Goal: Transaction & Acquisition: Purchase product/service

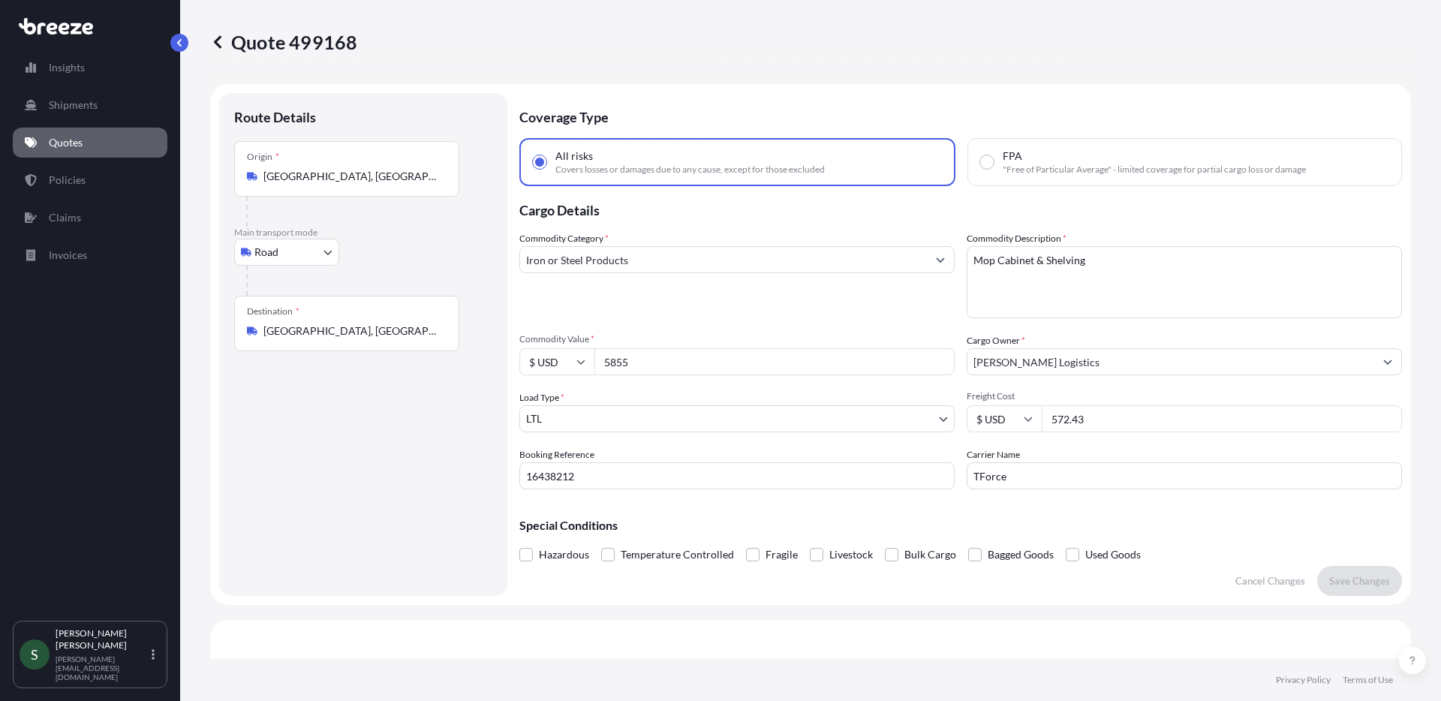
select select "Road"
select select "1"
click at [378, 520] on div "Route Details Place of loading Road Road Rail Origin * [GEOGRAPHIC_DATA] Main t…" at bounding box center [363, 344] width 258 height 473
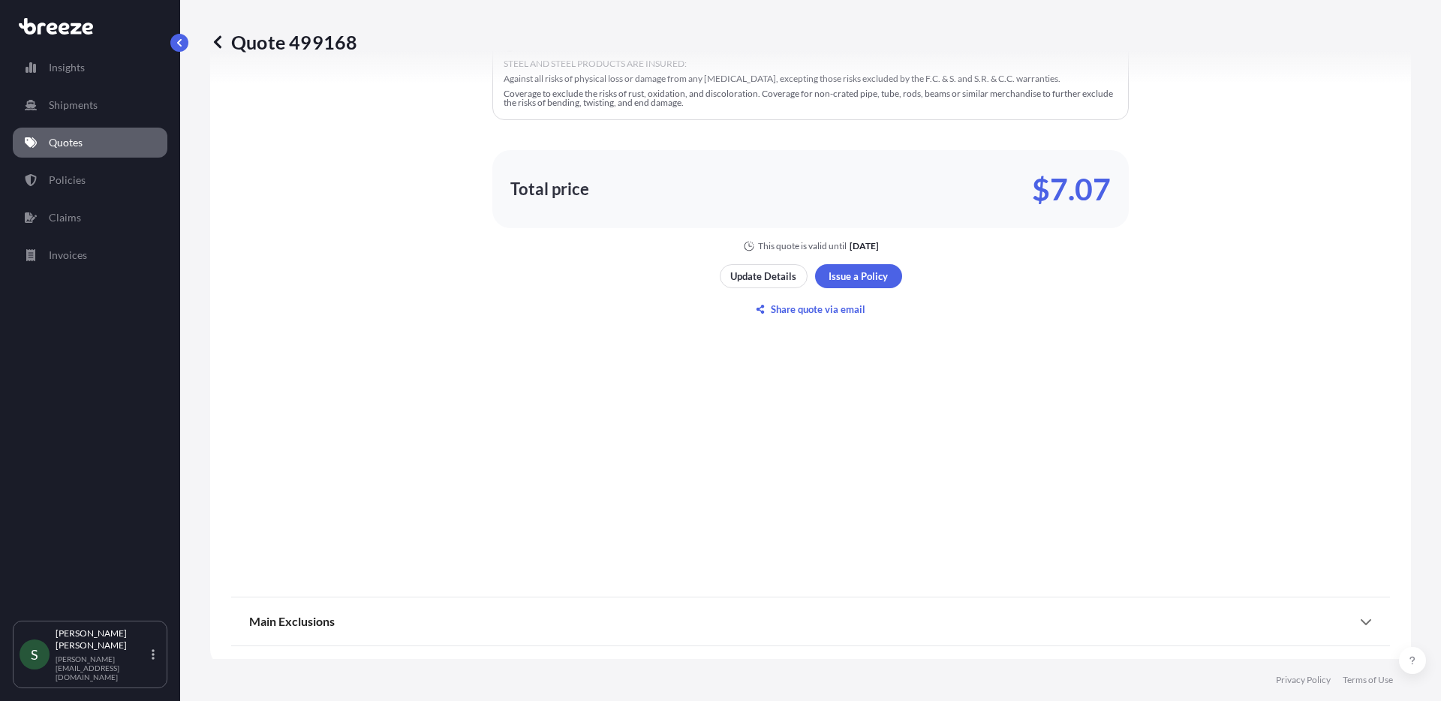
scroll to position [1098, 0]
click at [88, 151] on link "Quotes" at bounding box center [90, 143] width 155 height 30
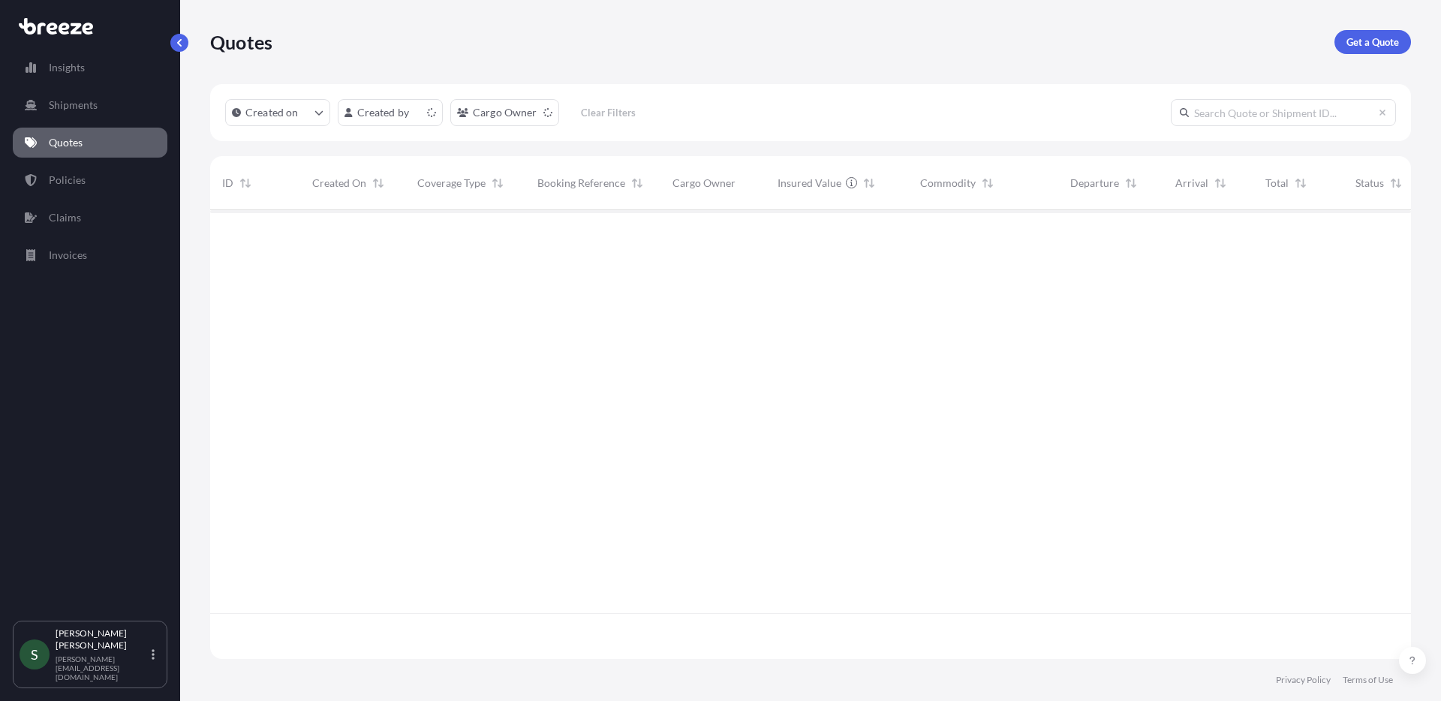
scroll to position [446, 1190]
click at [1353, 53] on link "Get a Quote" at bounding box center [1373, 42] width 77 height 24
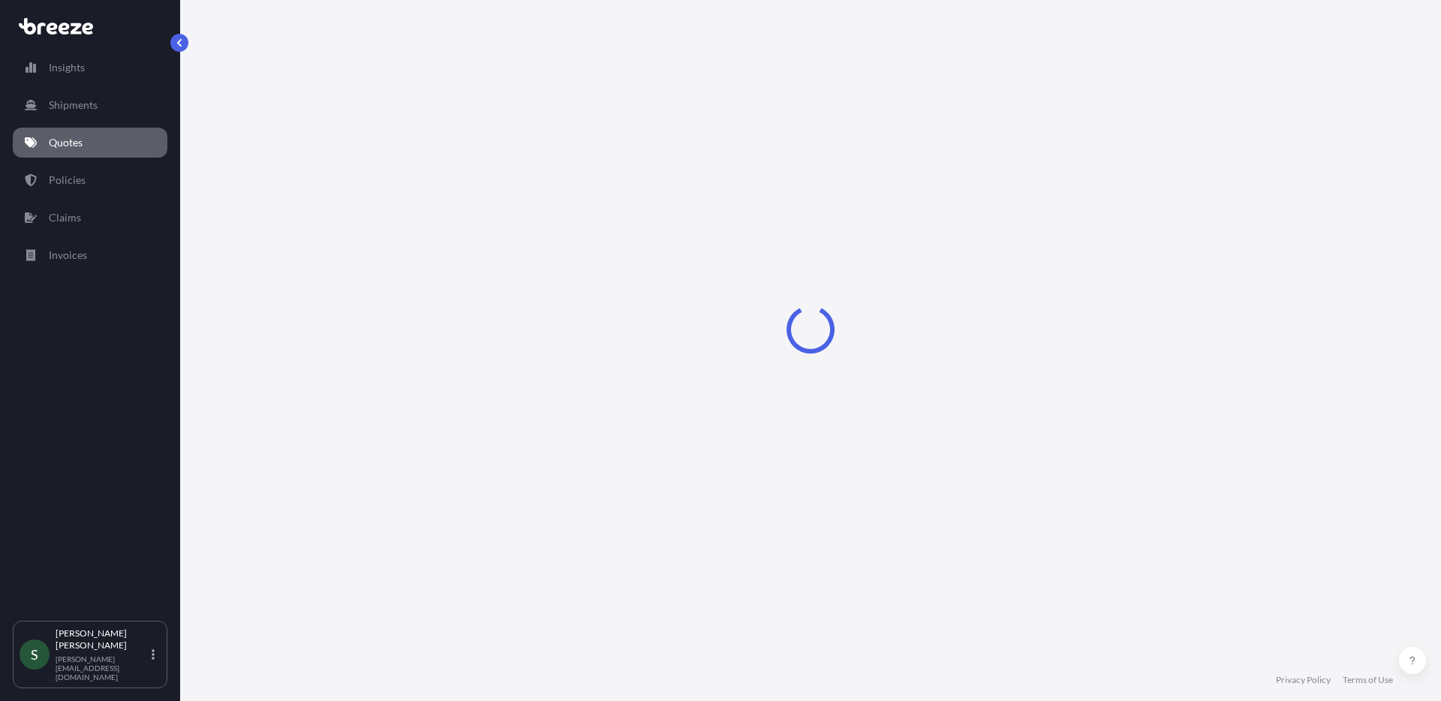
select select "Sea"
select select "1"
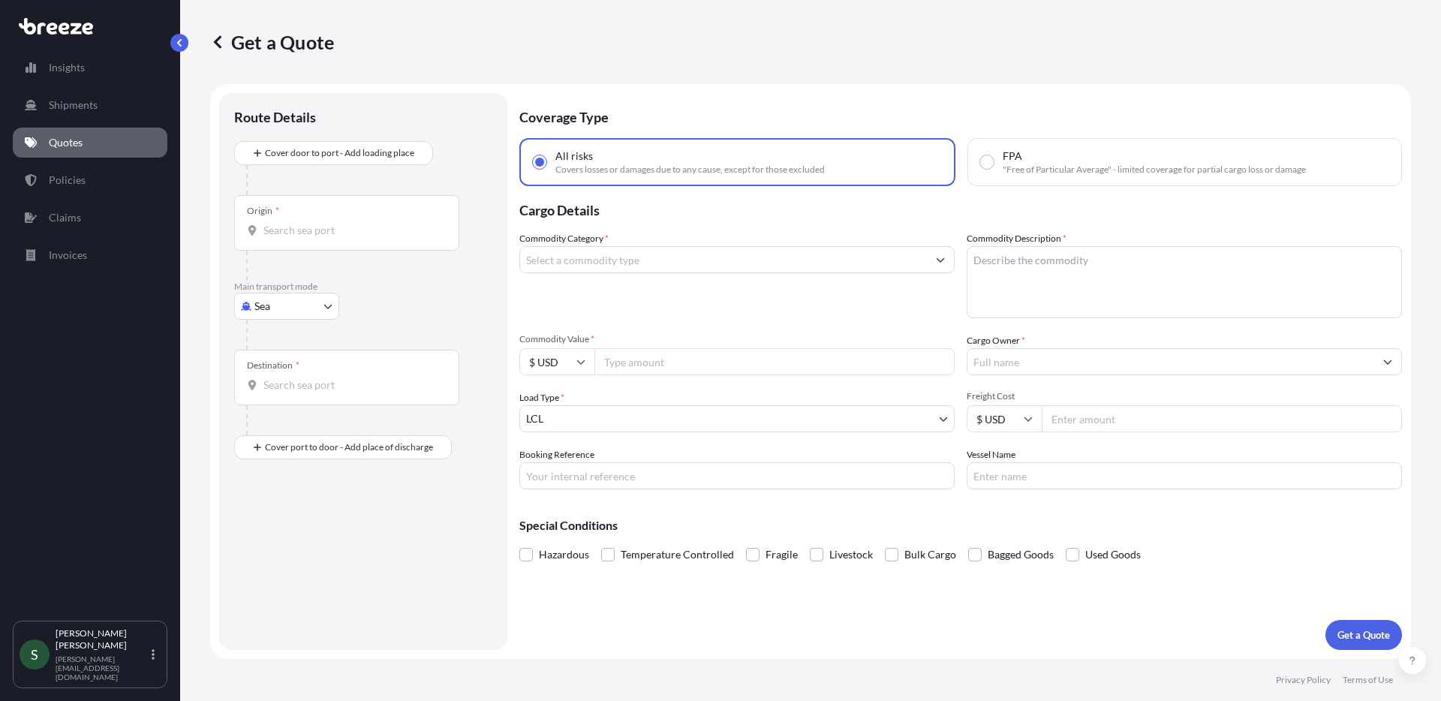
click at [299, 315] on body "Insights Shipments Quotes Policies Claims Invoices S [PERSON_NAME] [PERSON_NAME…" at bounding box center [720, 350] width 1441 height 701
click at [297, 395] on div "Road" at bounding box center [286, 399] width 93 height 27
select select "Road"
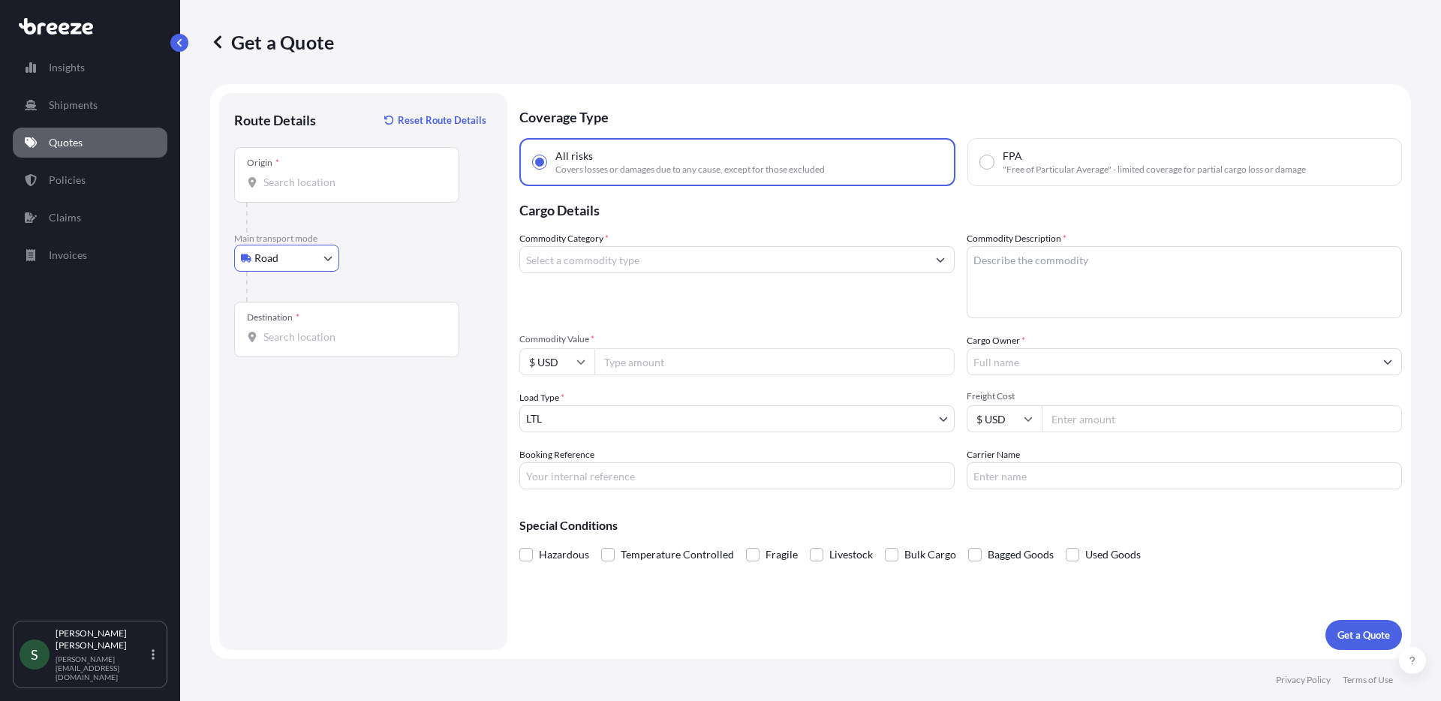
click at [310, 181] on input "Origin *" at bounding box center [351, 182] width 177 height 15
click at [297, 338] on input "Destination *" at bounding box center [351, 337] width 177 height 15
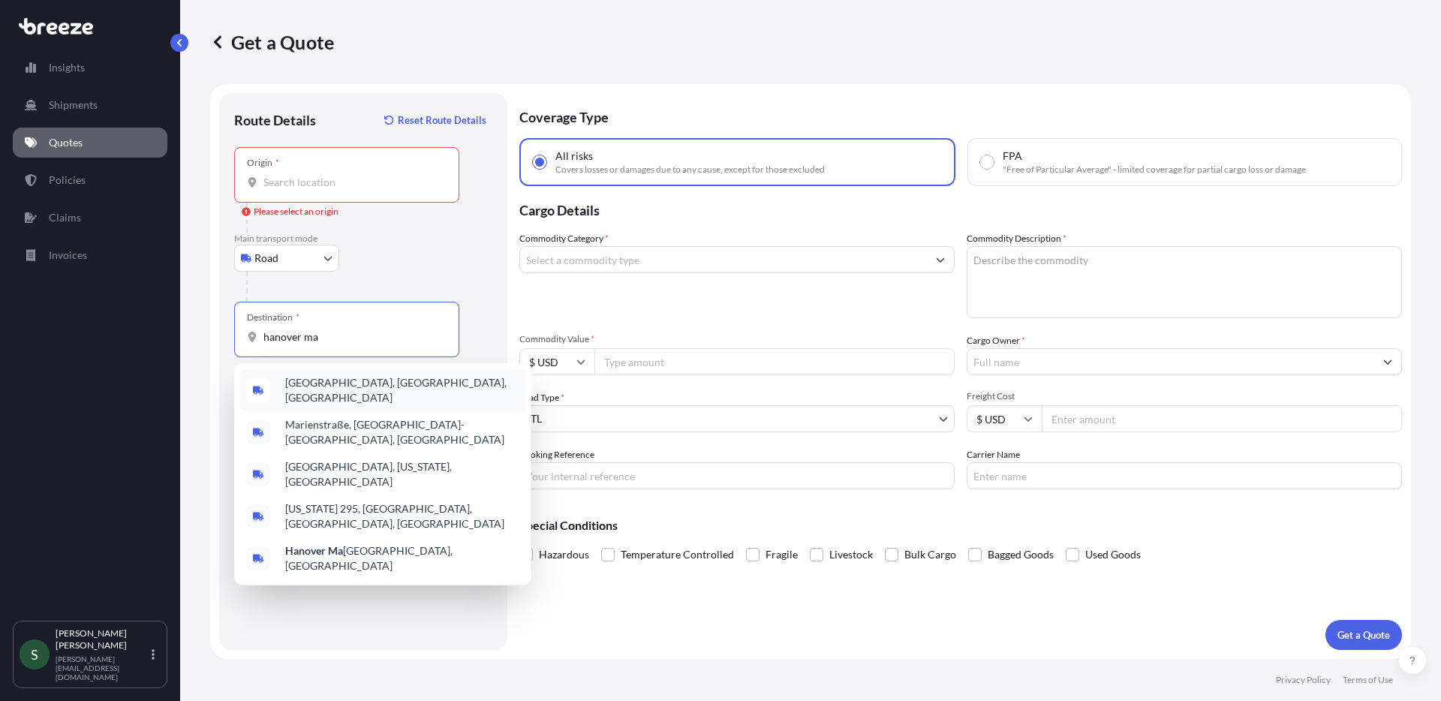
click at [356, 386] on span "[GEOGRAPHIC_DATA], [GEOGRAPHIC_DATA], [GEOGRAPHIC_DATA]" at bounding box center [402, 390] width 234 height 30
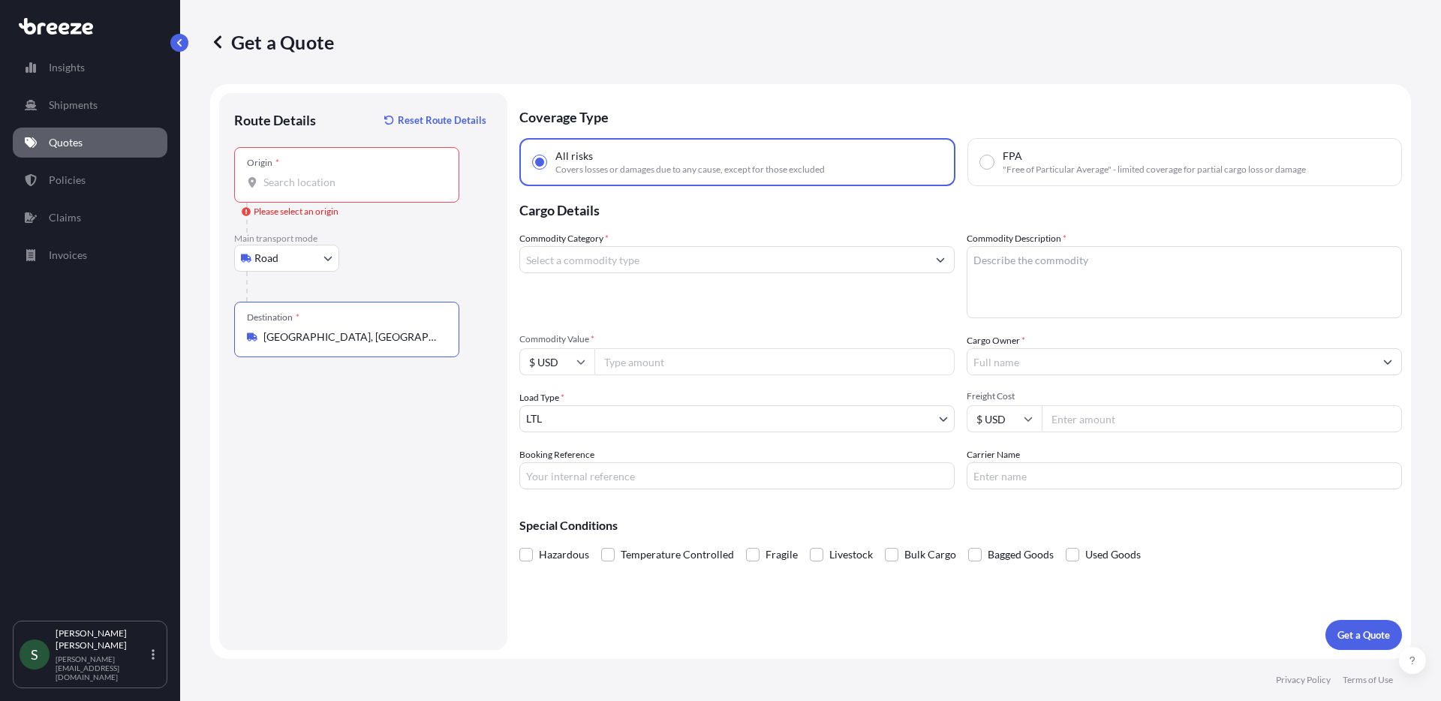
type input "[GEOGRAPHIC_DATA], [GEOGRAPHIC_DATA], [GEOGRAPHIC_DATA]"
click at [312, 183] on input "Origin * Please select an origin" at bounding box center [351, 182] width 177 height 15
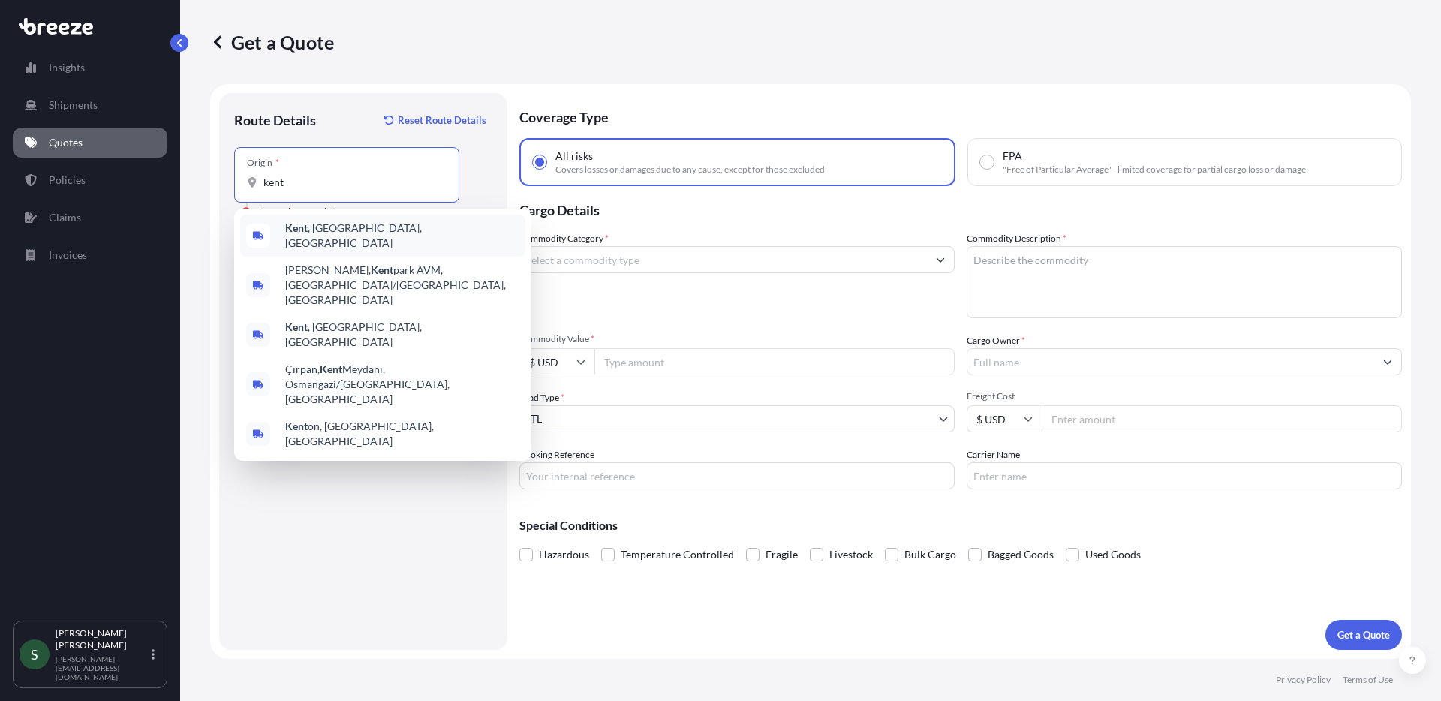
click at [339, 228] on span "[GEOGRAPHIC_DATA] , [GEOGRAPHIC_DATA], [GEOGRAPHIC_DATA]" at bounding box center [402, 236] width 234 height 30
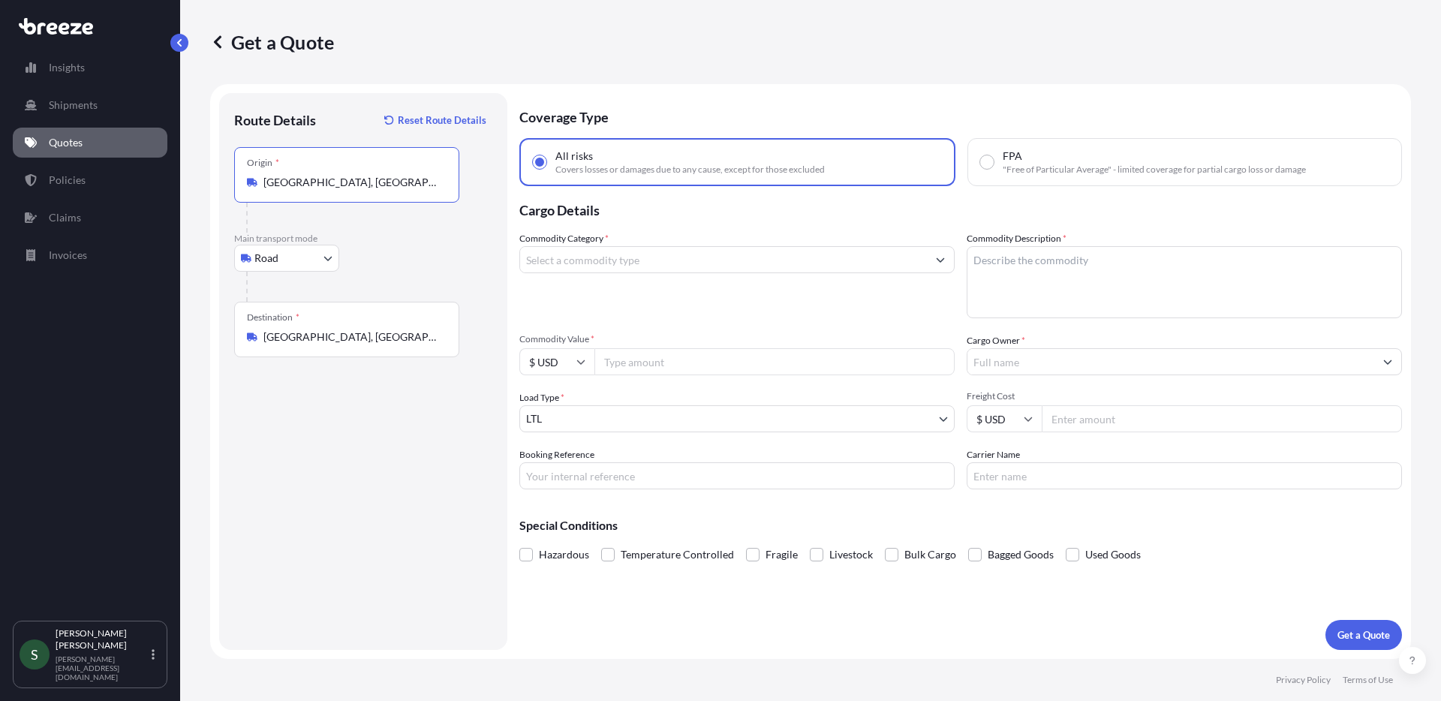
type input "[GEOGRAPHIC_DATA], [GEOGRAPHIC_DATA], [GEOGRAPHIC_DATA]"
click at [628, 262] on input "Commodity Category *" at bounding box center [723, 259] width 407 height 27
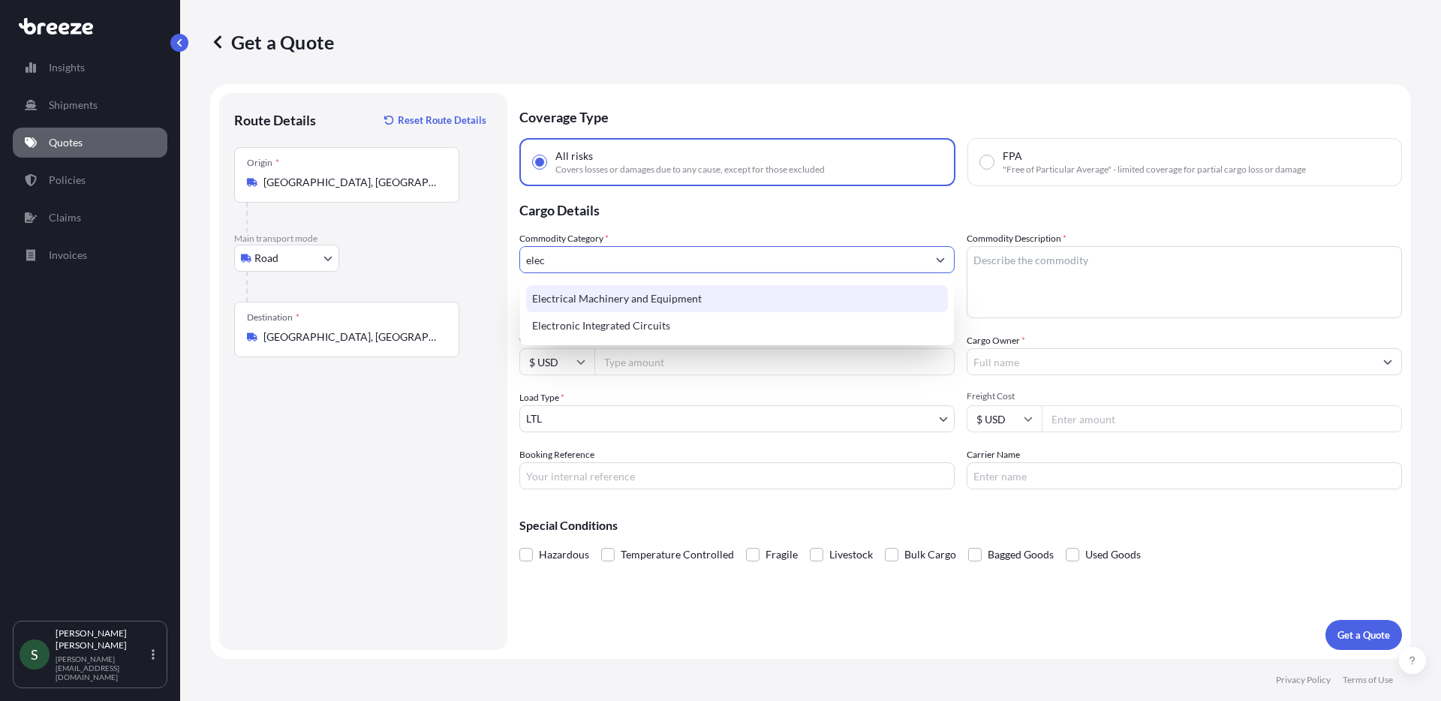
click at [699, 302] on div "Electrical Machinery and Equipment" at bounding box center [737, 298] width 422 height 27
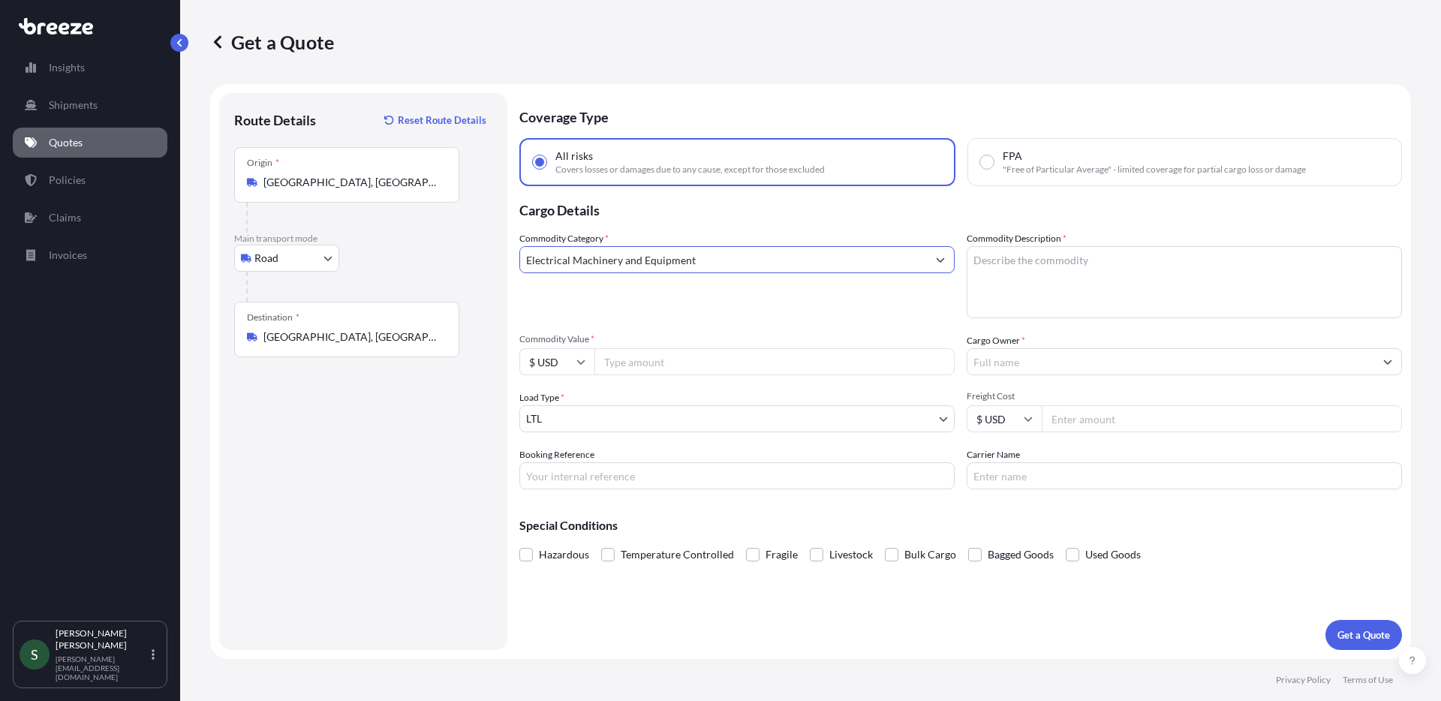
type input "Electrical Machinery and Equipment"
click at [1027, 281] on textarea "Commodity Description *" at bounding box center [1184, 282] width 435 height 72
click at [1023, 279] on textarea "Beverage Dispenser" at bounding box center [1184, 282] width 435 height 72
type textarea "Beverage Dispenser"
click at [772, 354] on input "Commodity Value *" at bounding box center [774, 361] width 360 height 27
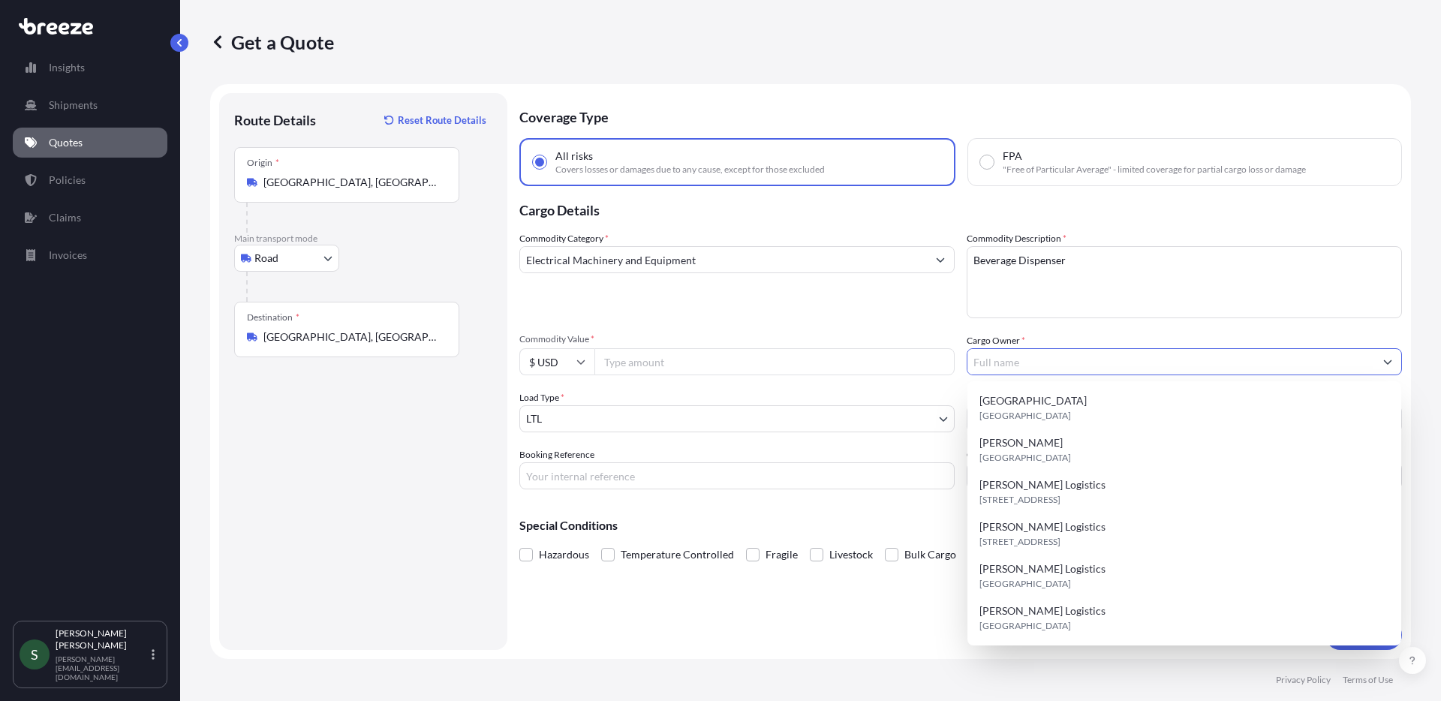
click at [1020, 359] on input "Cargo Owner *" at bounding box center [1171, 361] width 407 height 27
click at [697, 360] on input "Commodity Value *" at bounding box center [774, 361] width 360 height 27
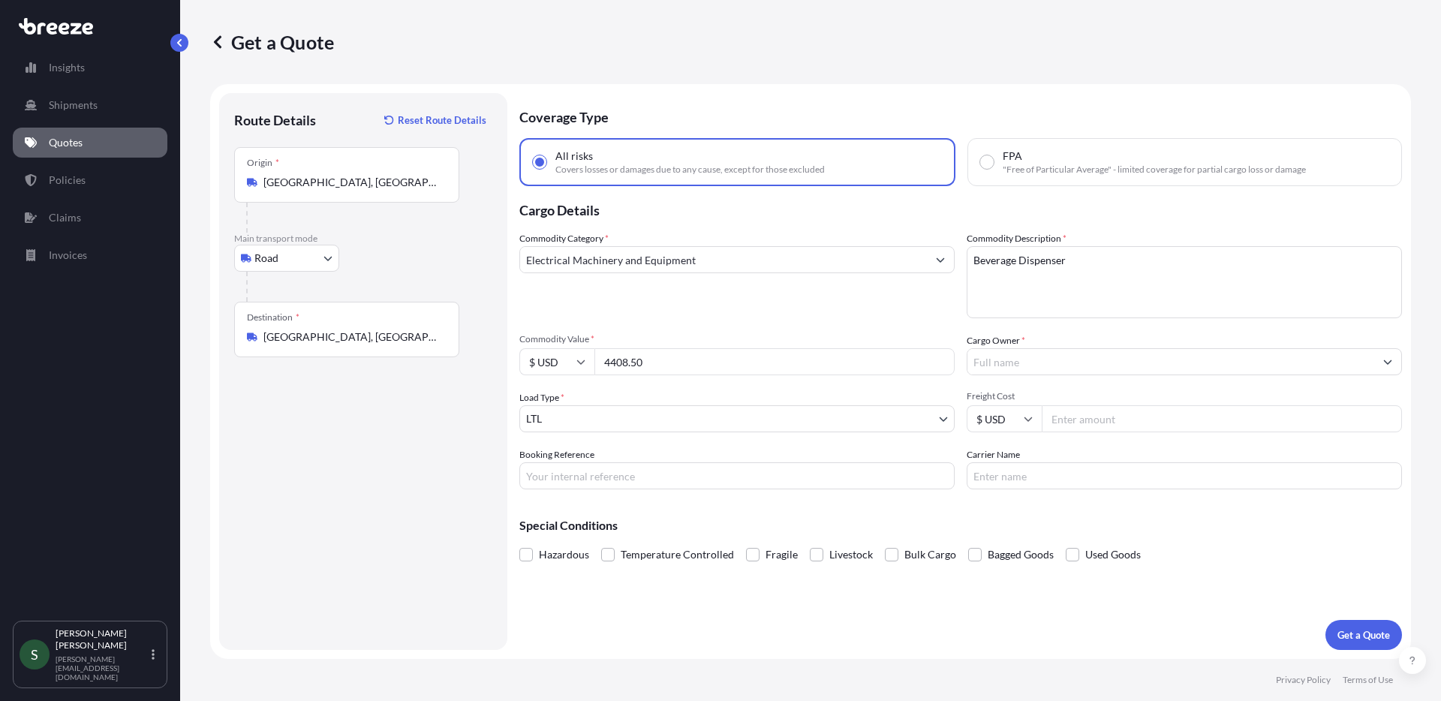
type input "4408.50"
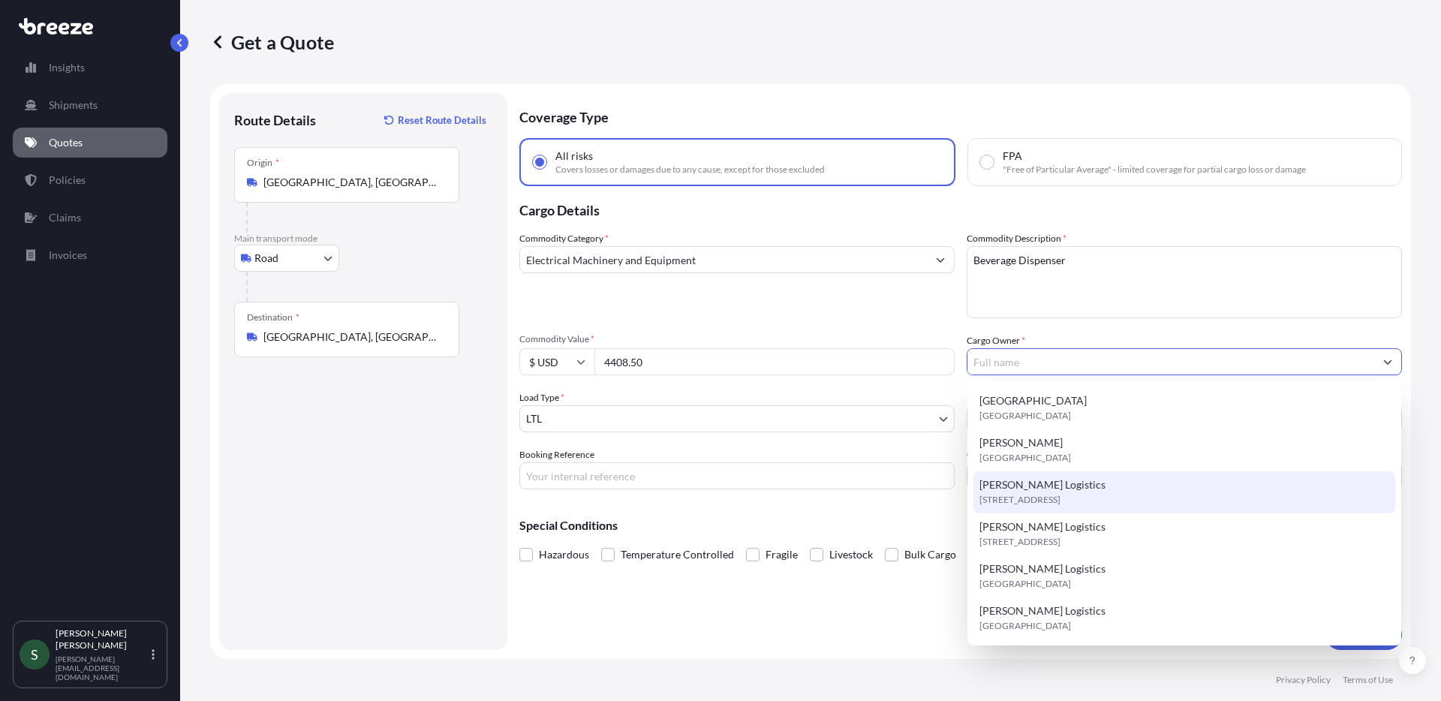
click at [1075, 488] on div "[PERSON_NAME] Logistics [STREET_ADDRESS]" at bounding box center [1185, 492] width 422 height 42
type input "[PERSON_NAME] Logistics"
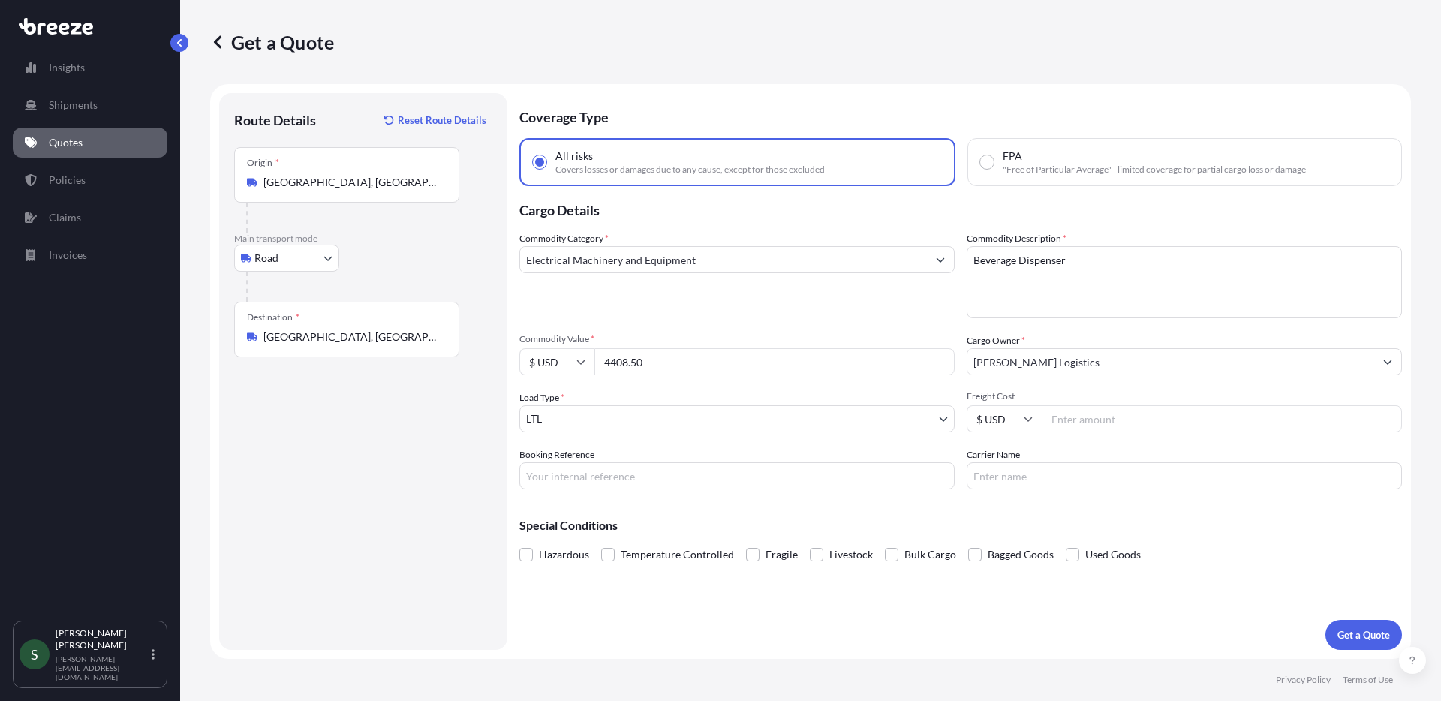
click at [1099, 429] on input "Freight Cost" at bounding box center [1222, 418] width 360 height 27
type input "185.50"
click at [628, 476] on input "Booking Reference" at bounding box center [736, 475] width 435 height 27
click at [623, 477] on input "Booking Reference" at bounding box center [736, 475] width 435 height 27
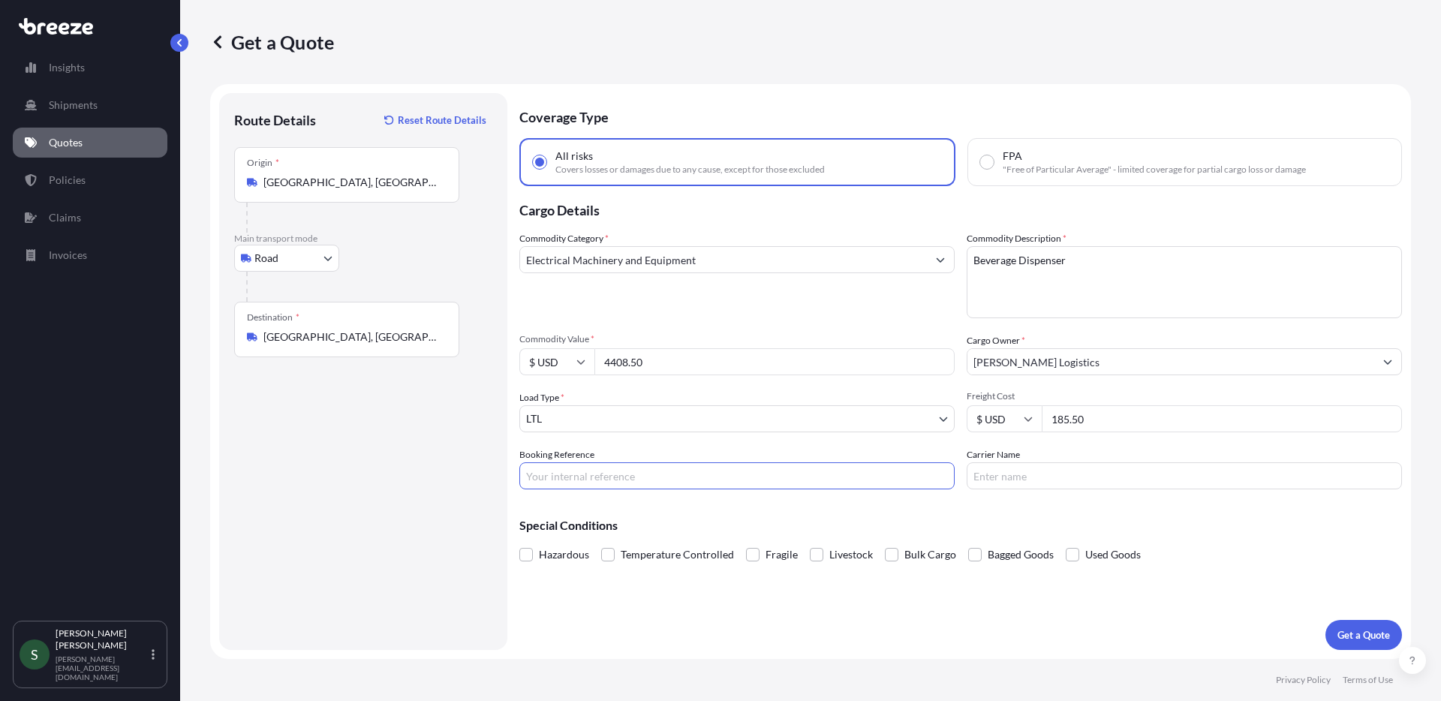
paste input "03A68253"
type input "03A68253"
click at [1023, 612] on div "Coverage Type All risks Covers losses or damages due to any cause, except for t…" at bounding box center [960, 371] width 883 height 557
click at [1363, 642] on p "Get a Quote" at bounding box center [1364, 635] width 53 height 15
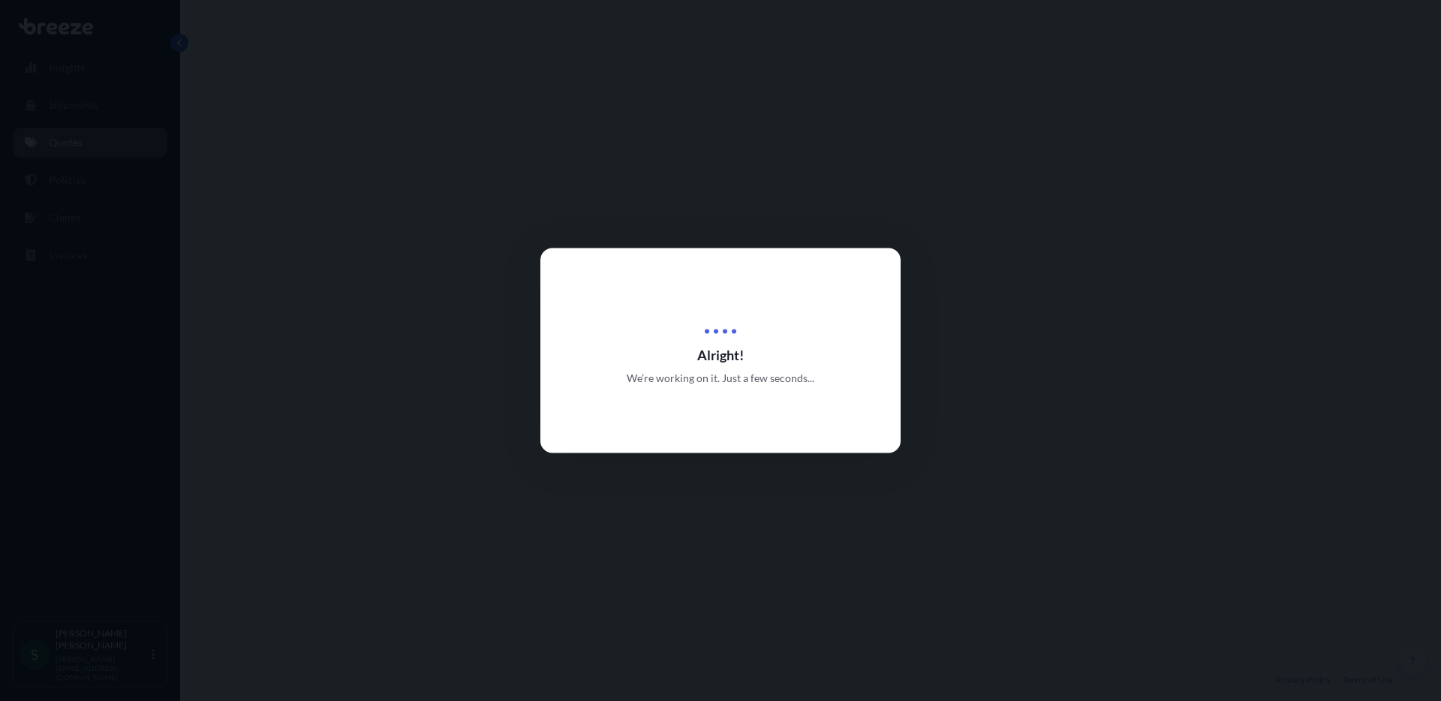
select select "Road"
select select "1"
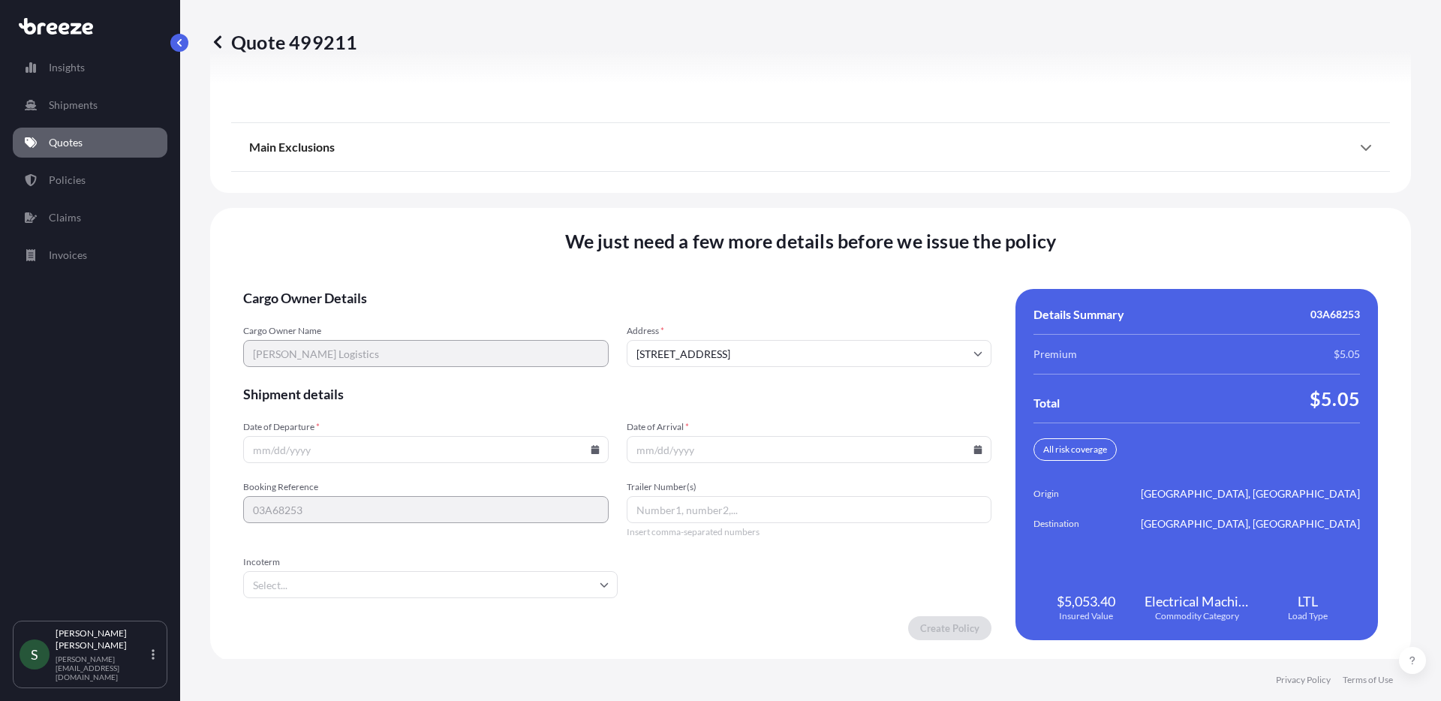
scroll to position [1920, 0]
click at [594, 446] on icon at bounding box center [595, 447] width 8 height 9
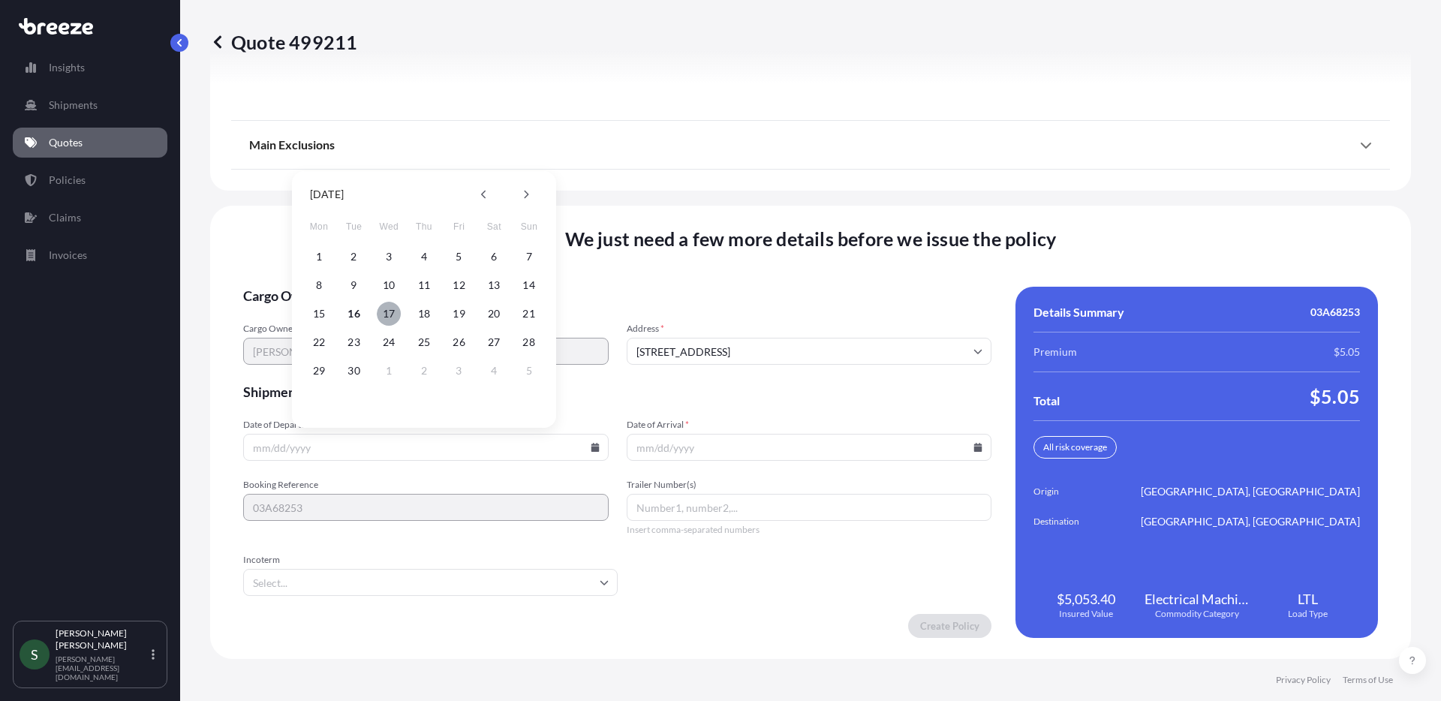
click at [387, 312] on button "17" at bounding box center [389, 314] width 24 height 24
type input "[DATE]"
click at [976, 448] on input "Date of Arrival *" at bounding box center [810, 447] width 366 height 27
click at [974, 447] on icon at bounding box center [978, 447] width 8 height 9
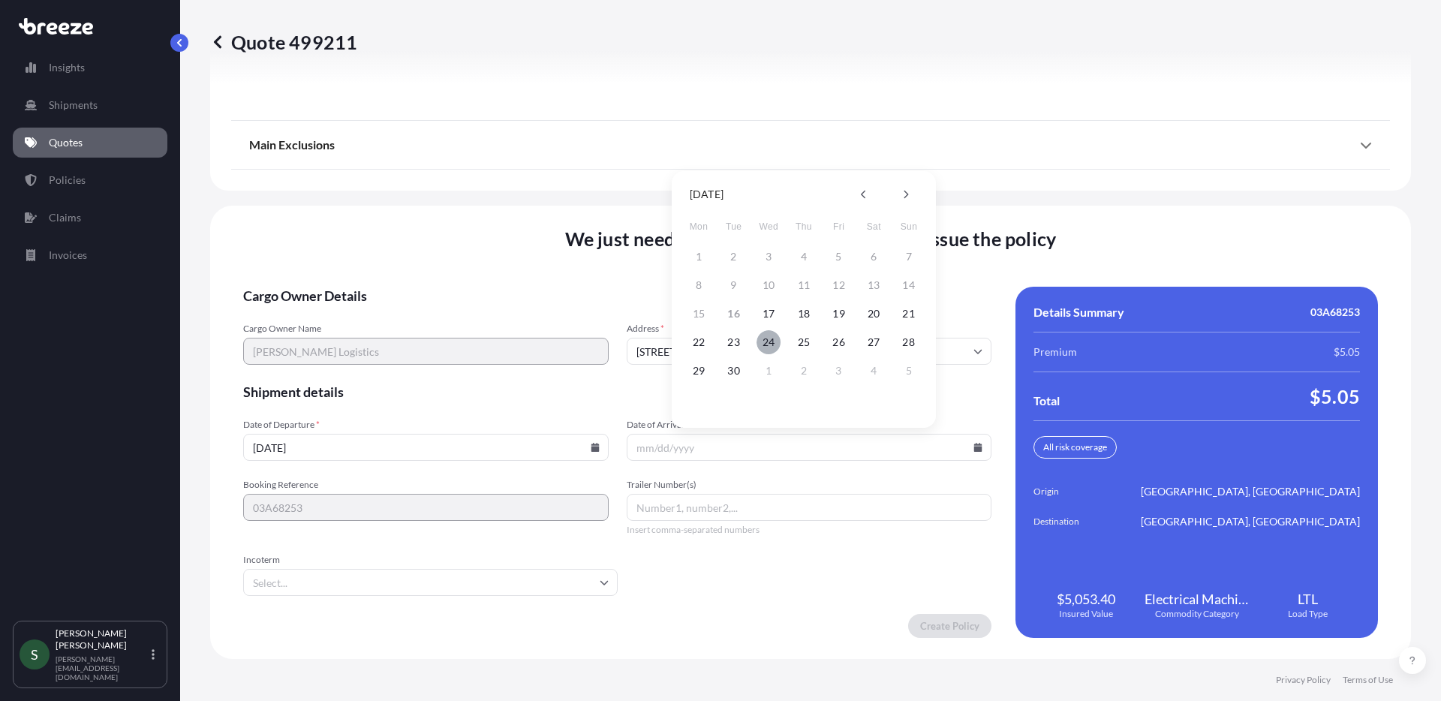
click at [771, 333] on button "24" at bounding box center [769, 342] width 24 height 24
type input "[DATE]"
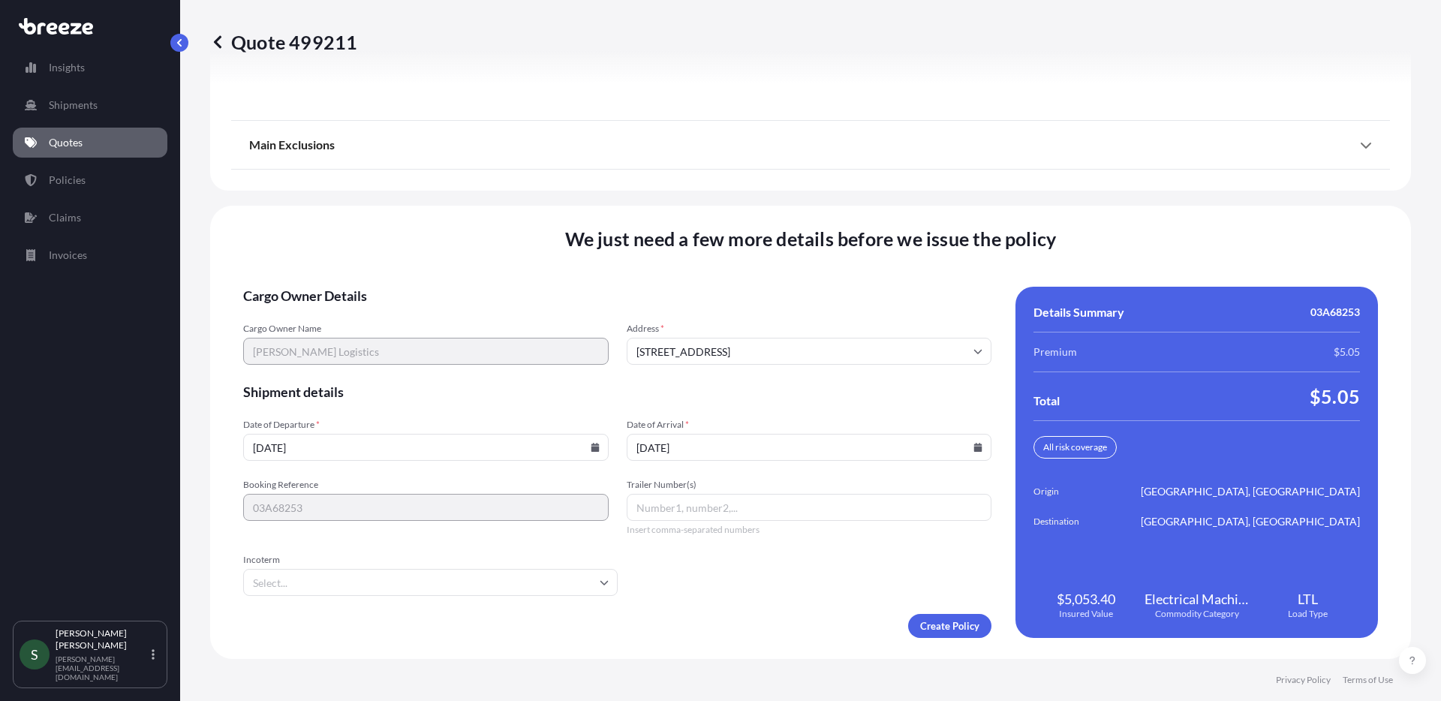
click at [720, 567] on form "Cargo Owner Details Cargo Owner Name [PERSON_NAME] Logistics Address * [STREET_…" at bounding box center [617, 462] width 748 height 351
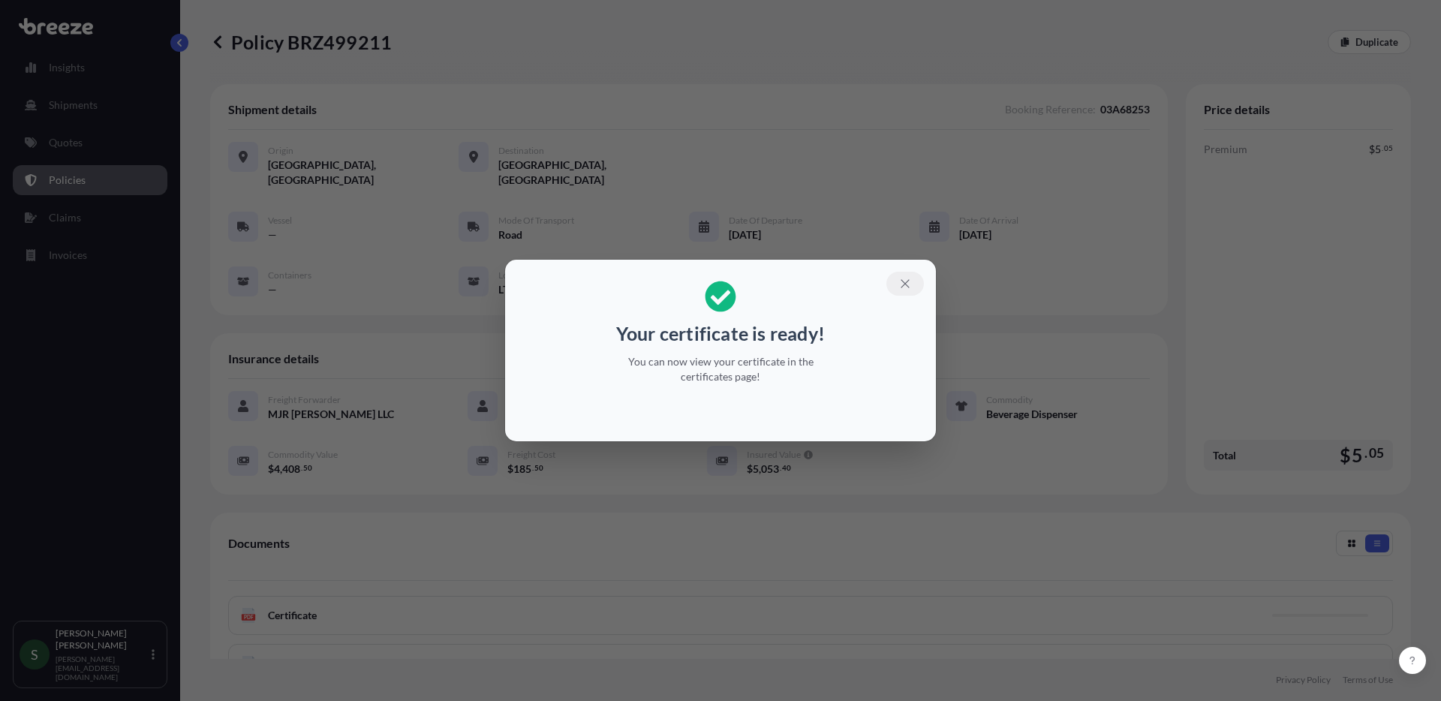
click at [906, 278] on icon "button" at bounding box center [905, 284] width 14 height 14
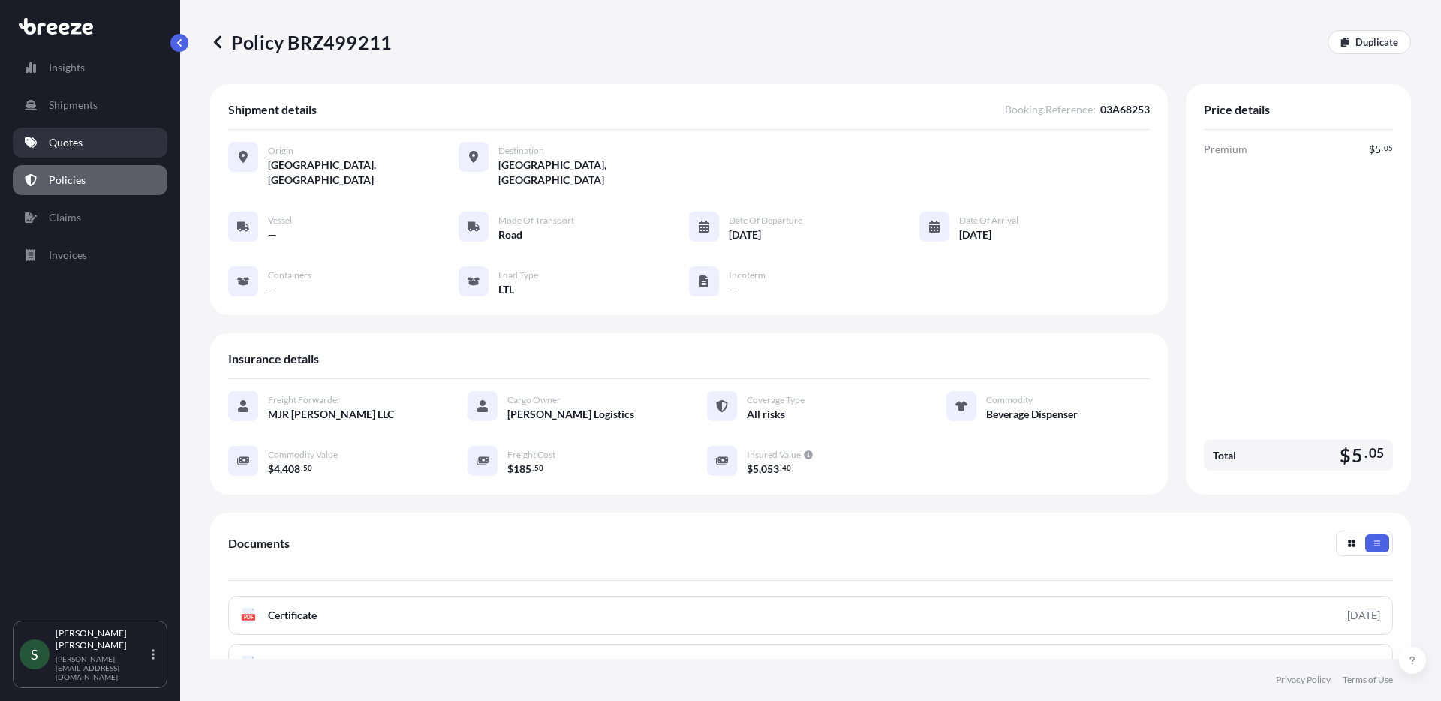
click at [74, 149] on p "Quotes" at bounding box center [66, 142] width 34 height 15
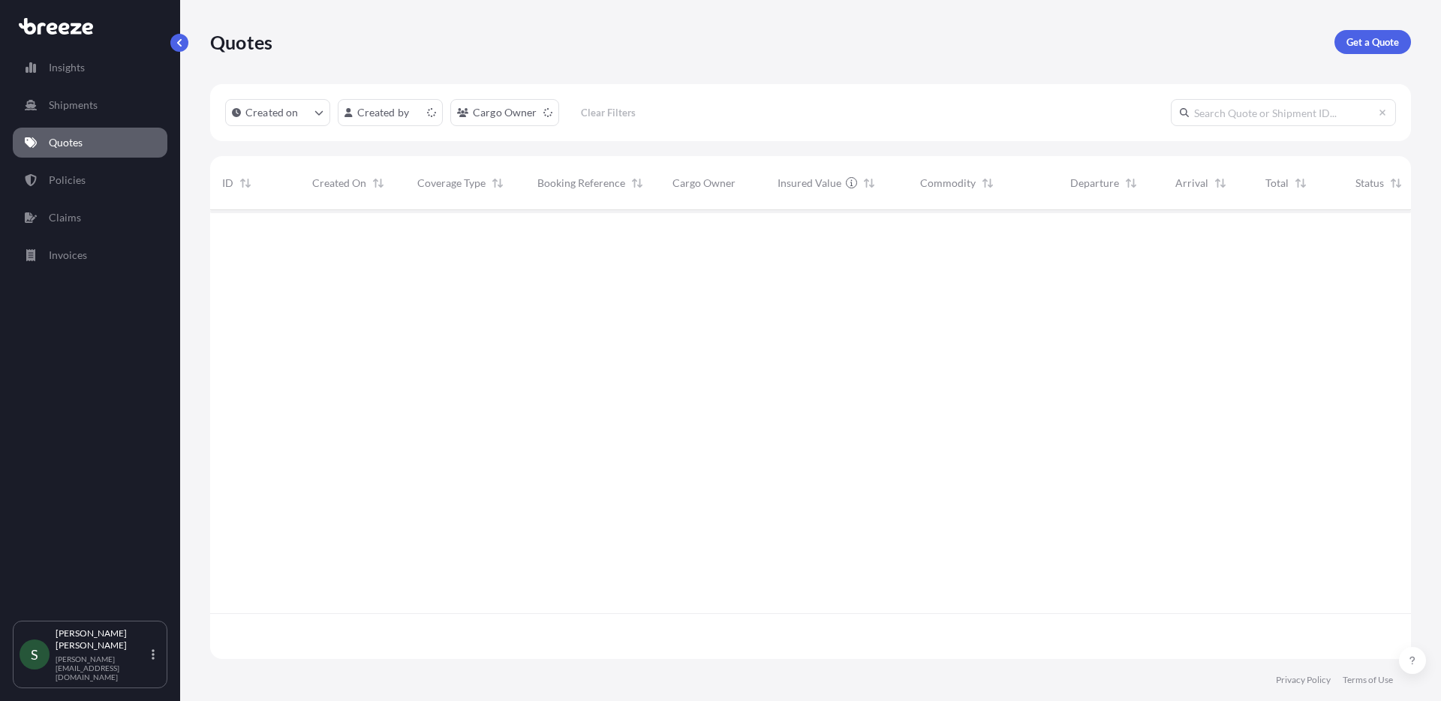
scroll to position [446, 1190]
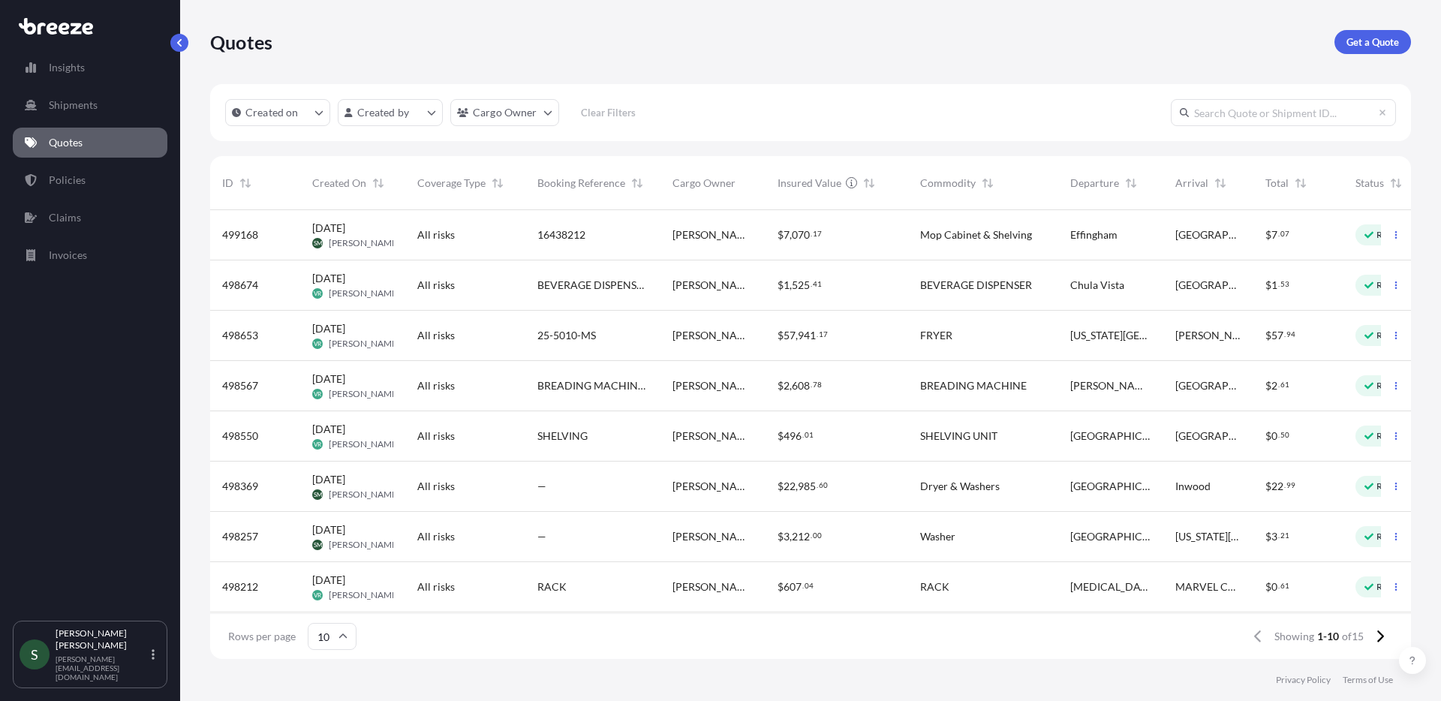
click at [886, 234] on div "$ 7 , 070 . 17" at bounding box center [837, 234] width 119 height 15
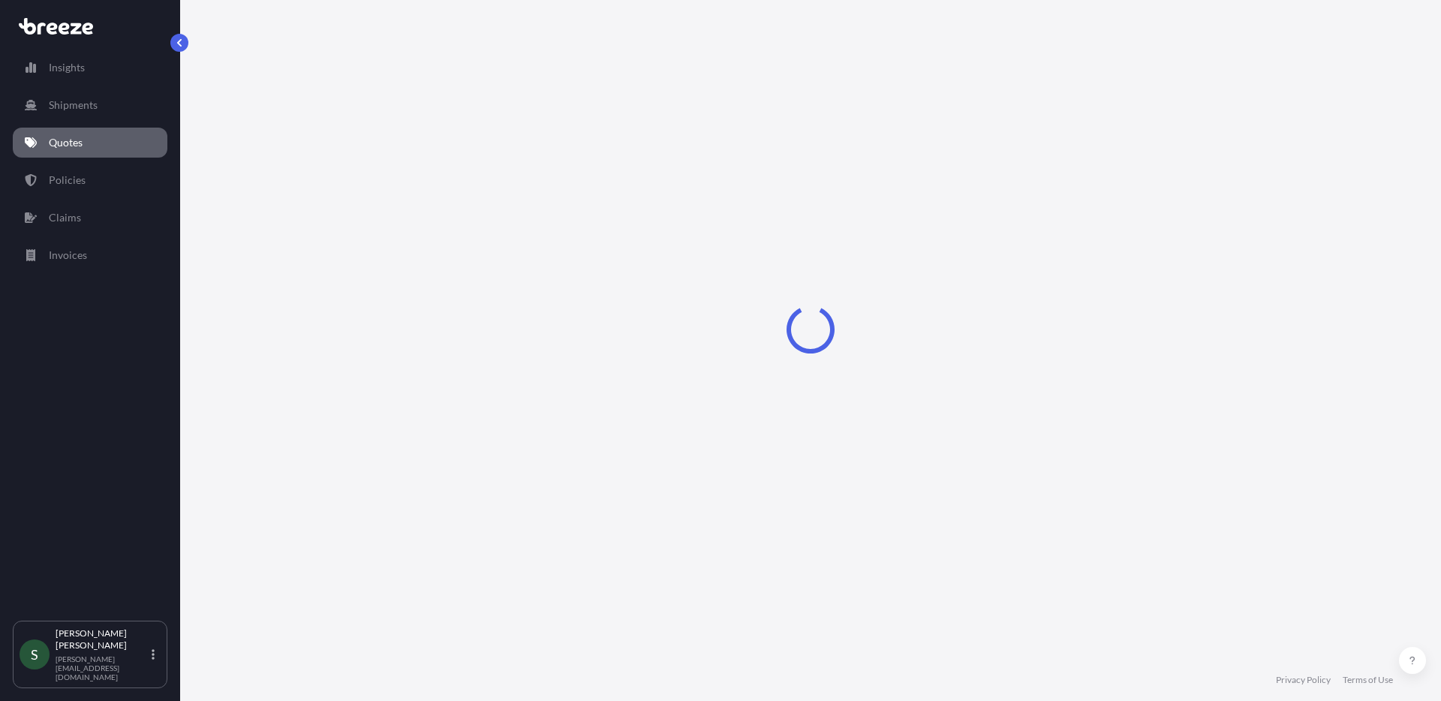
select select "Road"
select select "1"
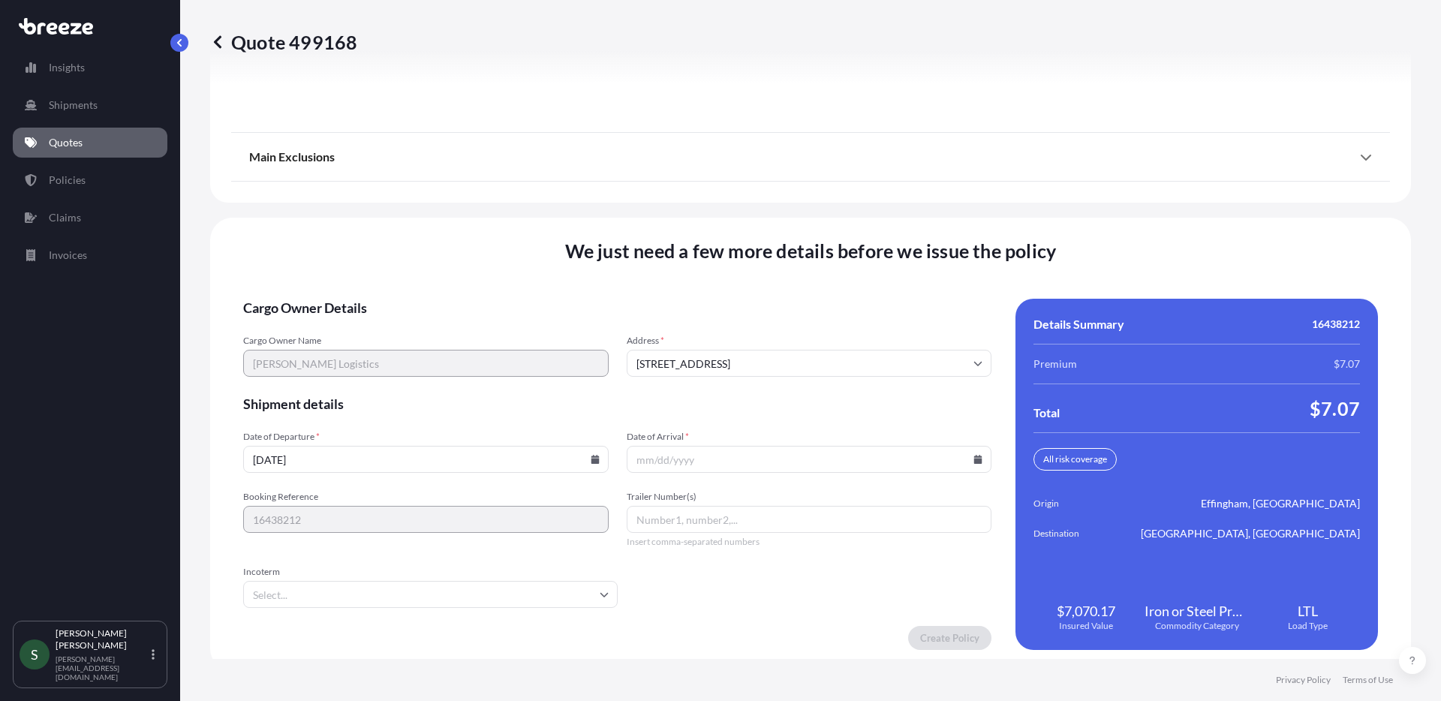
scroll to position [2045, 0]
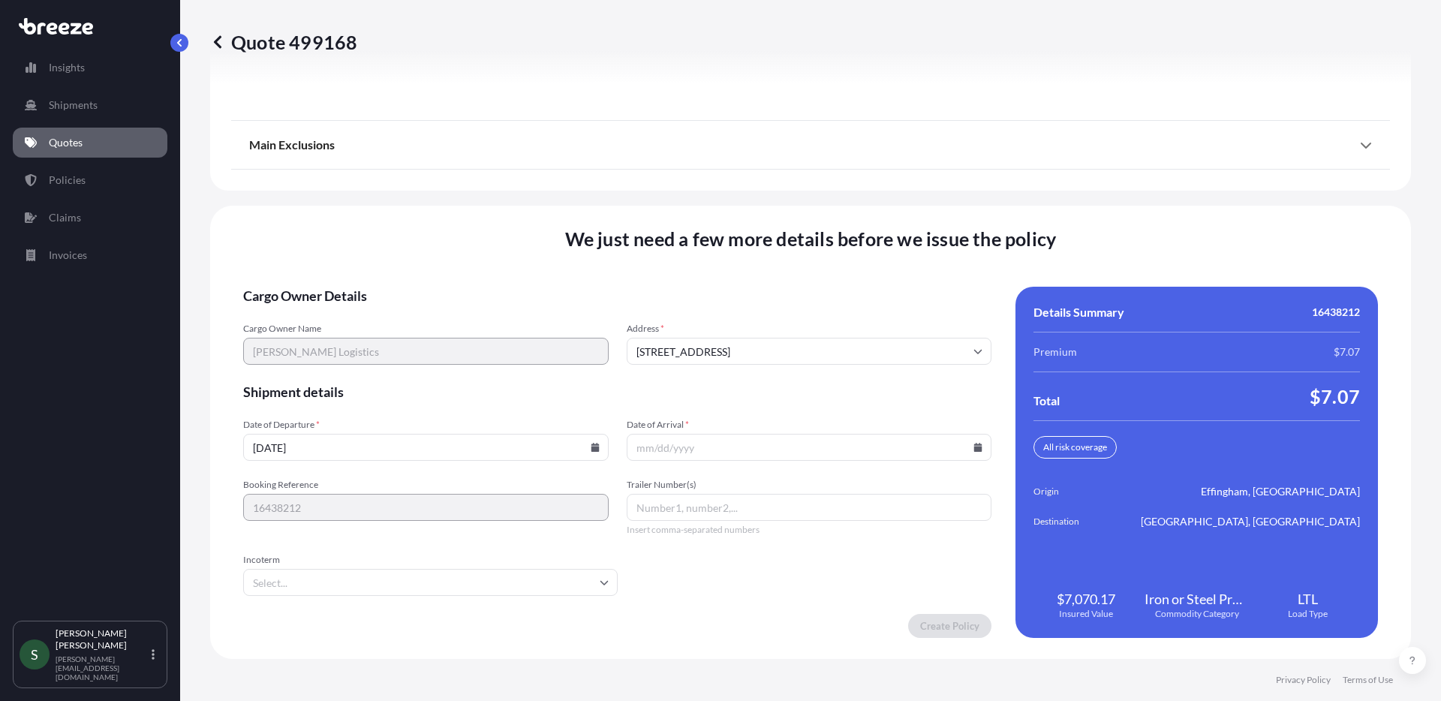
click at [974, 449] on icon at bounding box center [978, 447] width 8 height 9
click at [832, 314] on button "19" at bounding box center [839, 314] width 24 height 24
type input "[DATE]"
click at [680, 602] on form "Cargo Owner Details Cargo Owner Name [PERSON_NAME] Logistics Address * [STREET_…" at bounding box center [617, 462] width 748 height 351
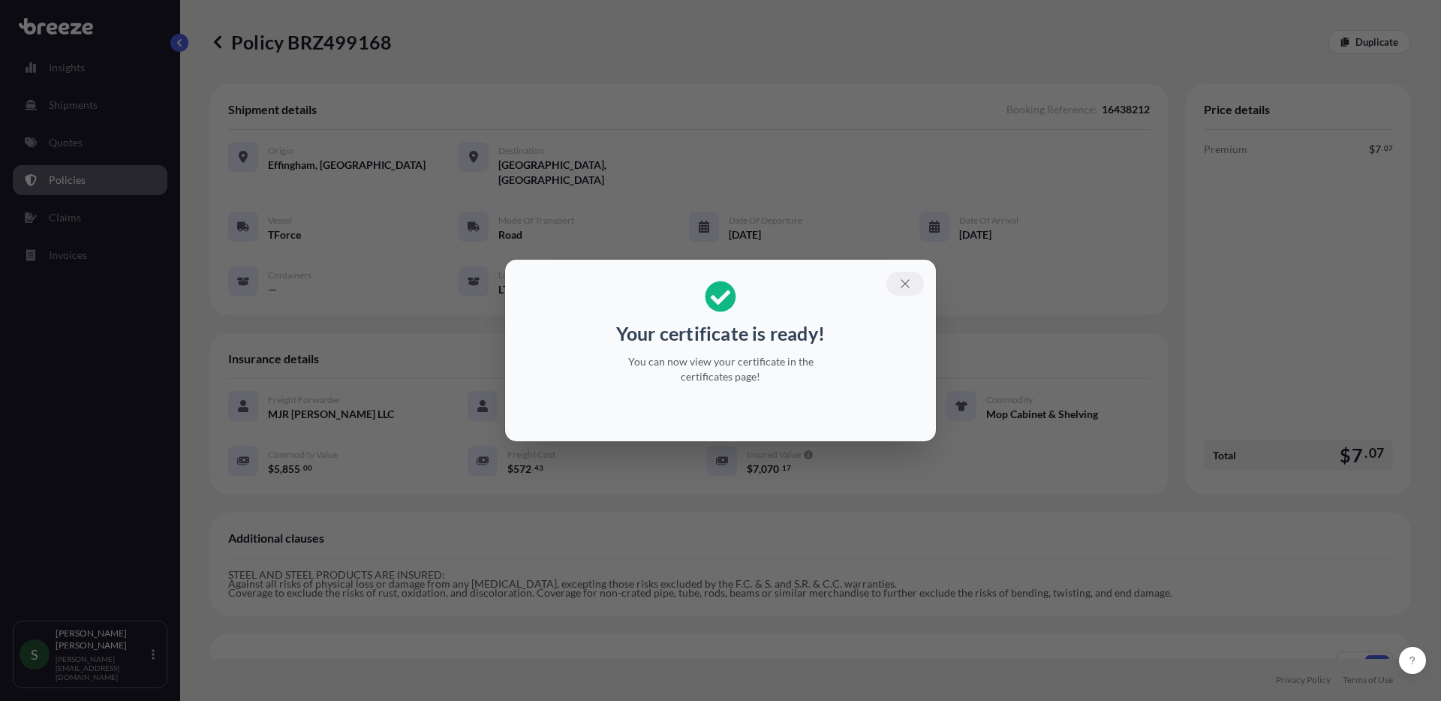
click at [904, 283] on icon "button" at bounding box center [905, 284] width 14 height 14
